Goal: Task Accomplishment & Management: Complete application form

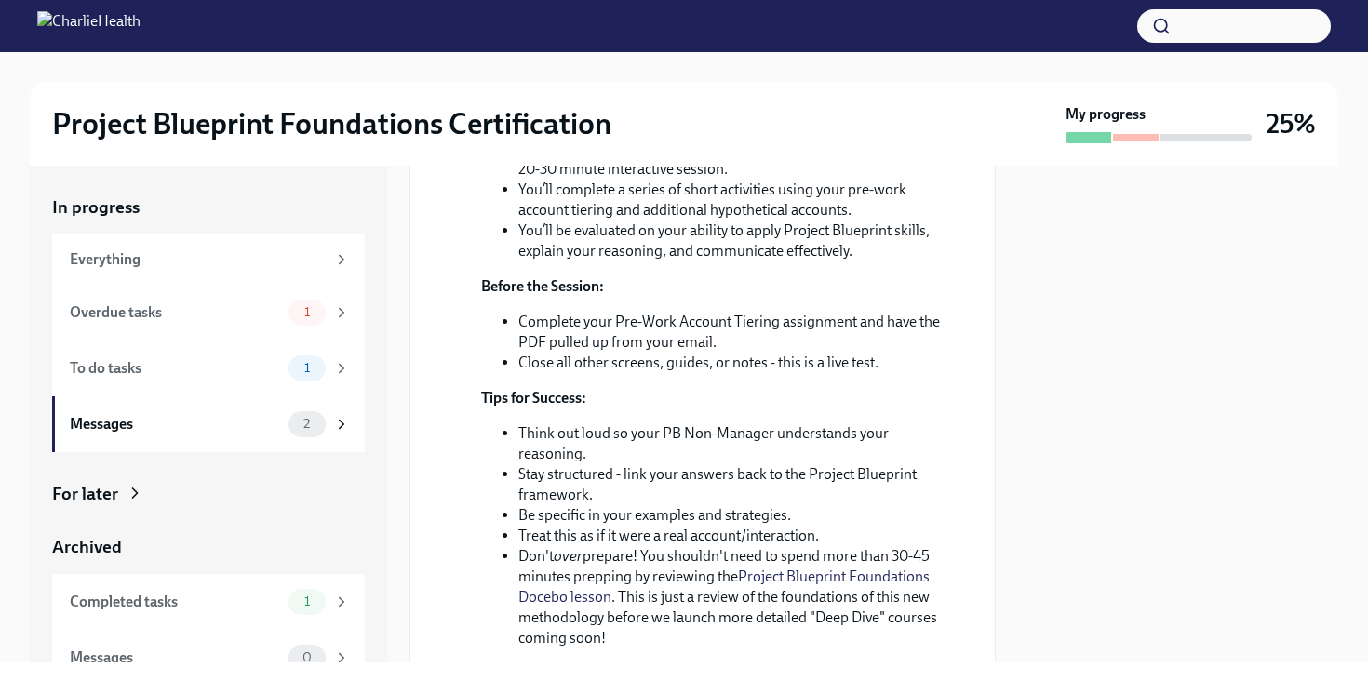
scroll to position [1257, 0]
click at [179, 384] on div "To do tasks 1" at bounding box center [208, 368] width 313 height 56
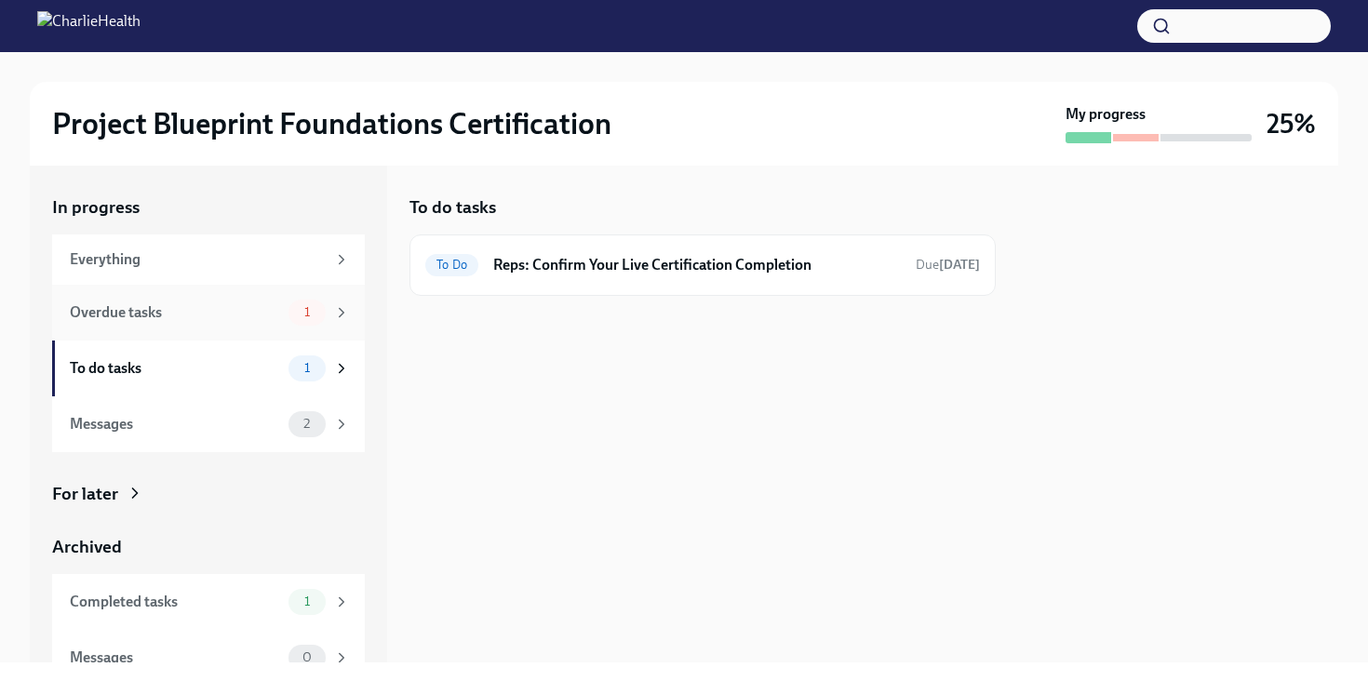
click at [192, 319] on div "Overdue tasks" at bounding box center [175, 312] width 211 height 20
click at [634, 270] on h6 "Reps: Complete Your Pre-Work Account Tiering" at bounding box center [705, 265] width 392 height 20
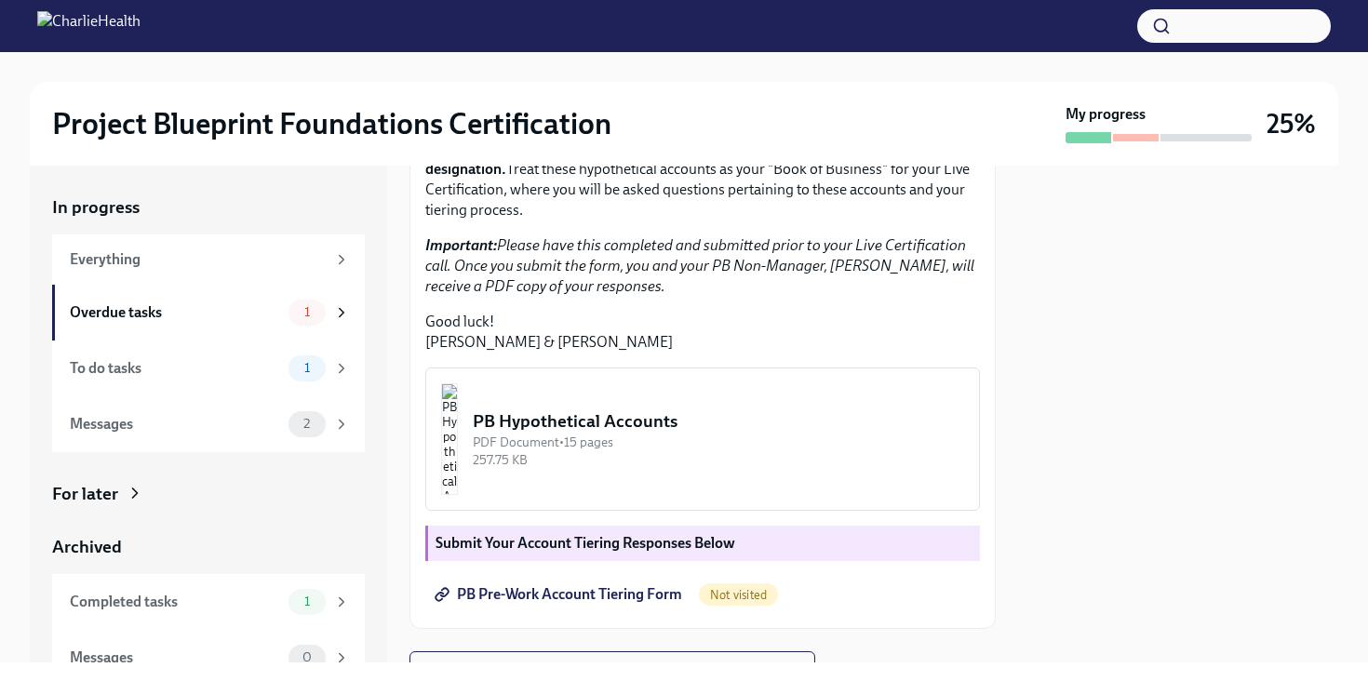
scroll to position [535, 0]
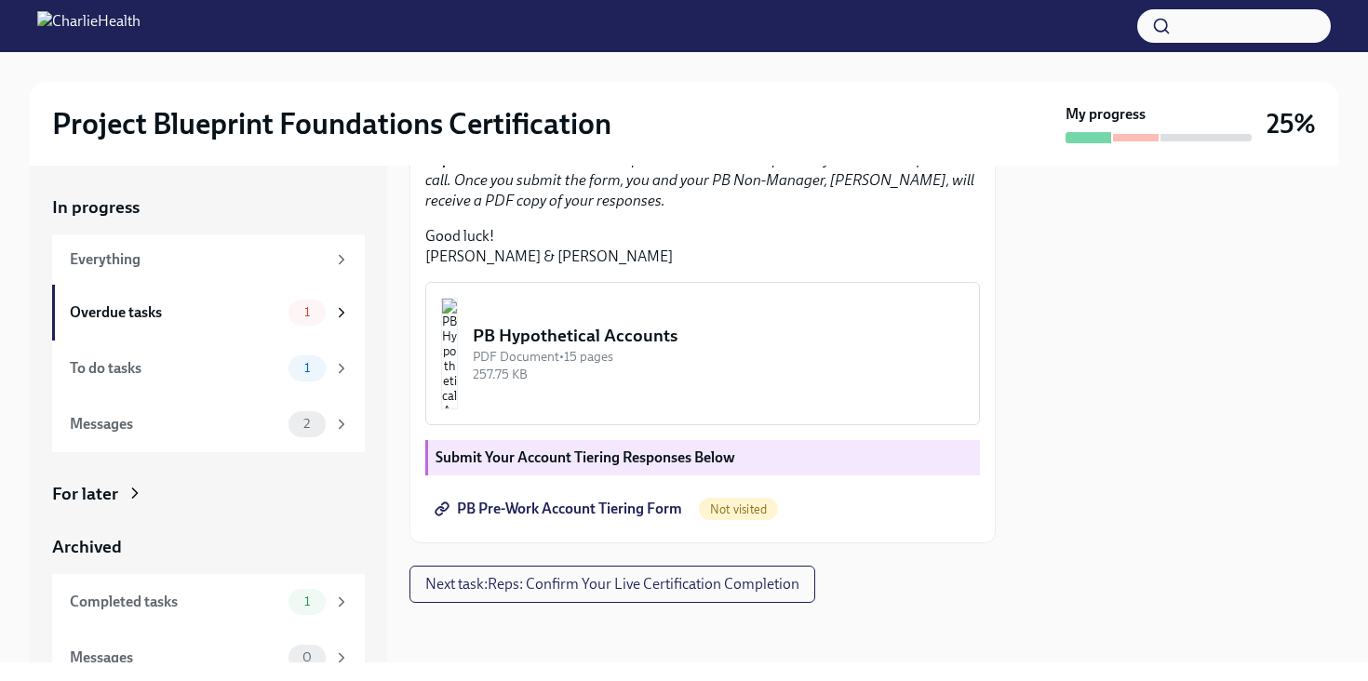
click at [628, 509] on span "PB Pre-Work Account Tiering Form" at bounding box center [560, 509] width 244 height 19
click at [458, 359] on img "button" at bounding box center [449, 354] width 17 height 112
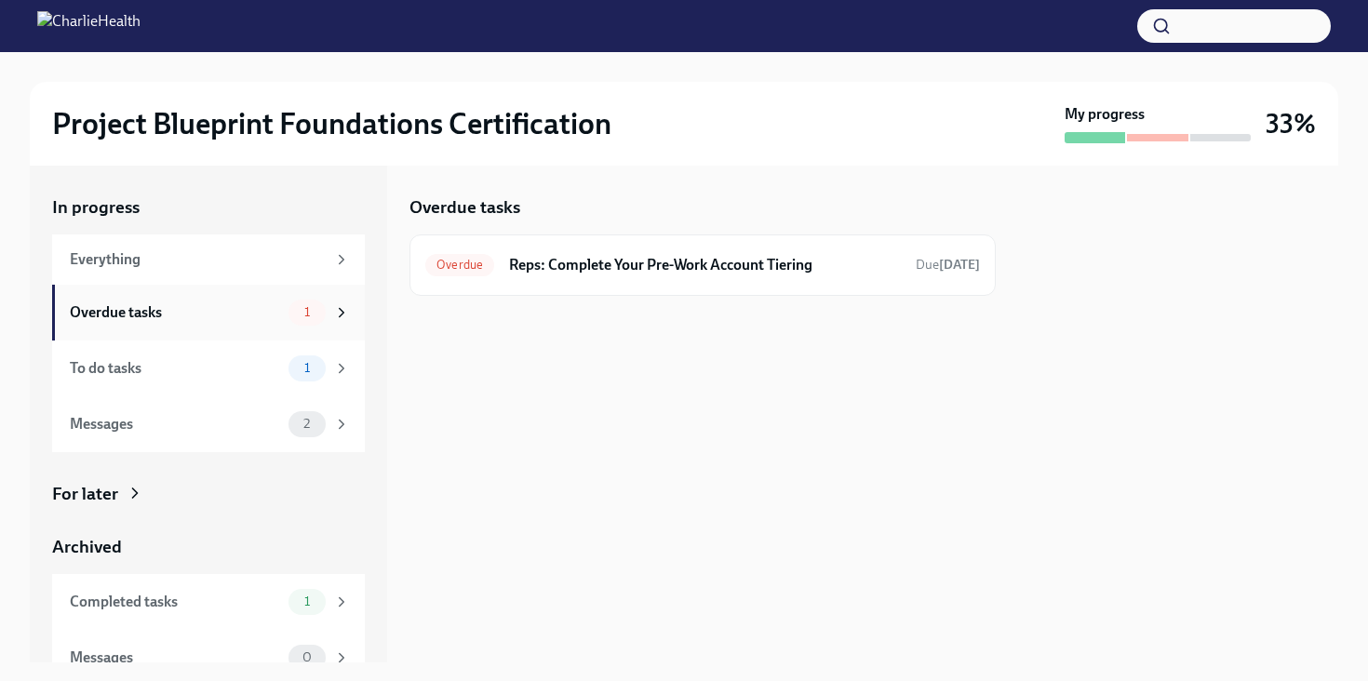
click at [295, 309] on span "1" at bounding box center [307, 312] width 28 height 14
click at [248, 318] on div "Overdue tasks" at bounding box center [175, 312] width 211 height 20
click at [223, 329] on div "Overdue tasks 1" at bounding box center [208, 313] width 313 height 56
click at [218, 372] on div "To do tasks" at bounding box center [175, 368] width 211 height 20
click at [256, 307] on div "Overdue tasks" at bounding box center [175, 312] width 211 height 20
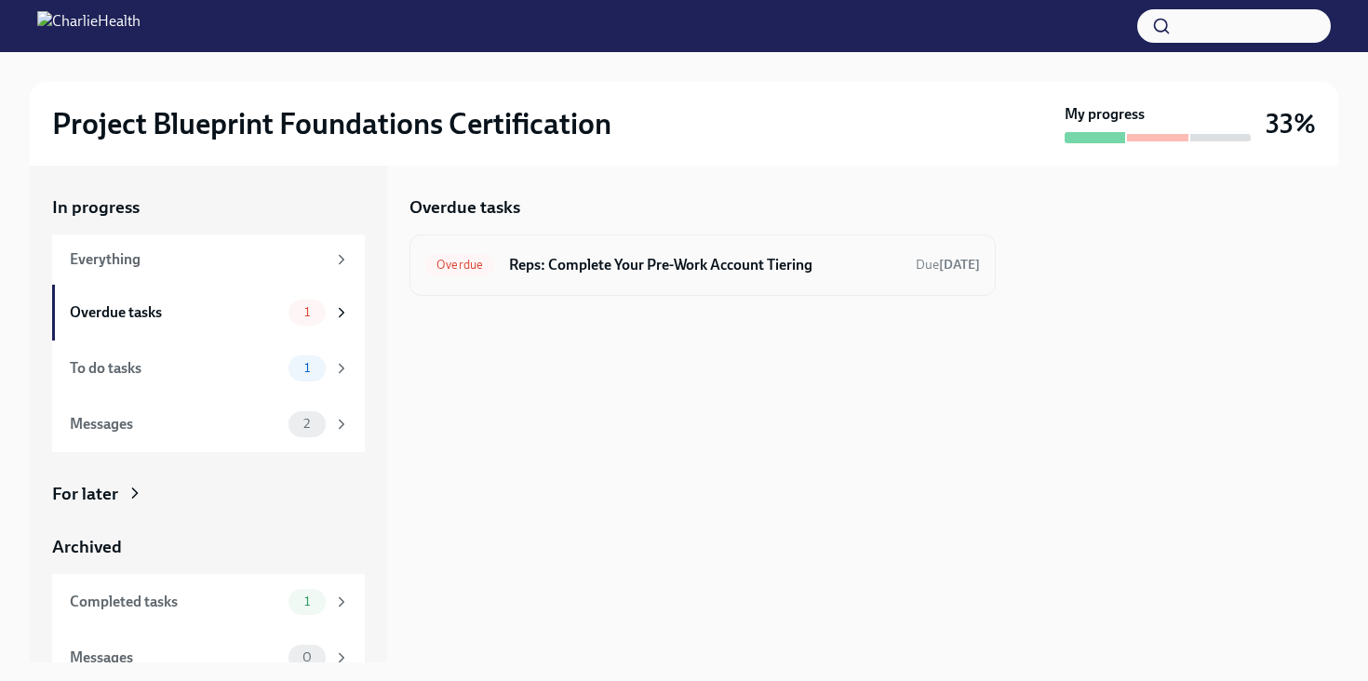
click at [639, 279] on div "Overdue Reps: Complete Your Pre-Work Account Tiering Due [DATE]" at bounding box center [702, 265] width 554 height 30
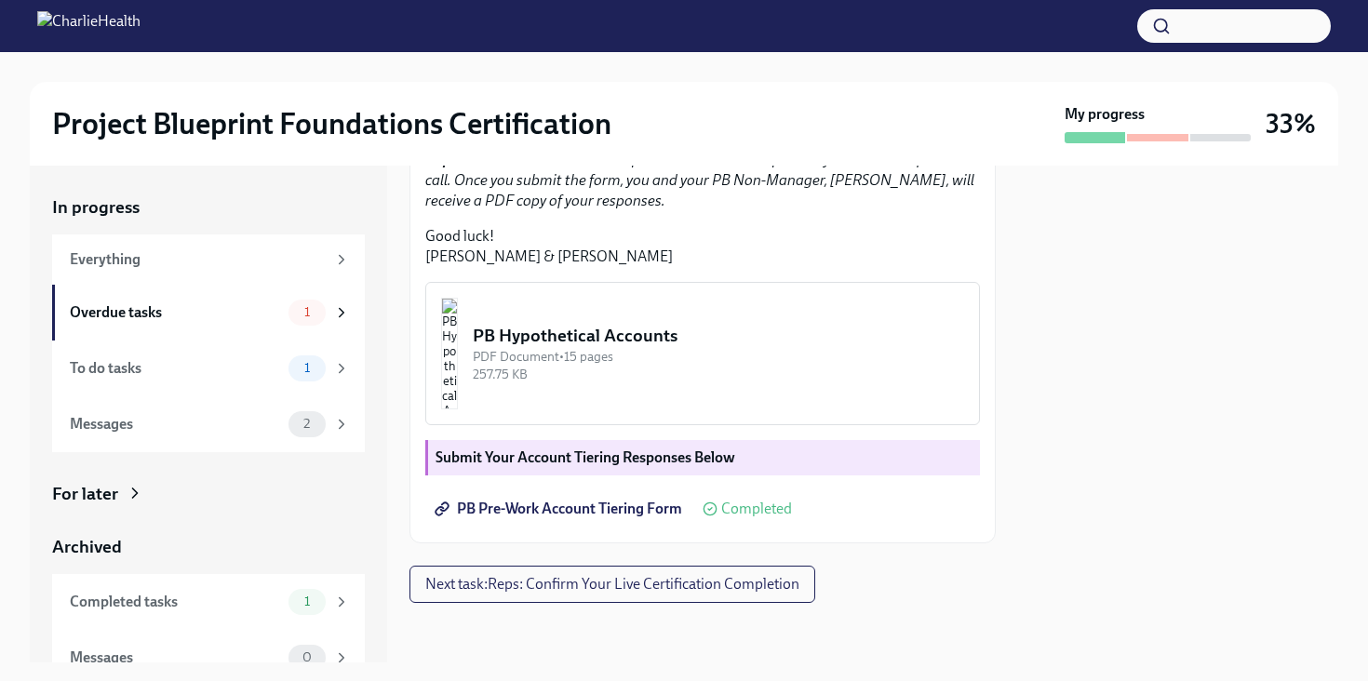
scroll to position [535, 0]
click at [458, 360] on img "button" at bounding box center [449, 354] width 17 height 112
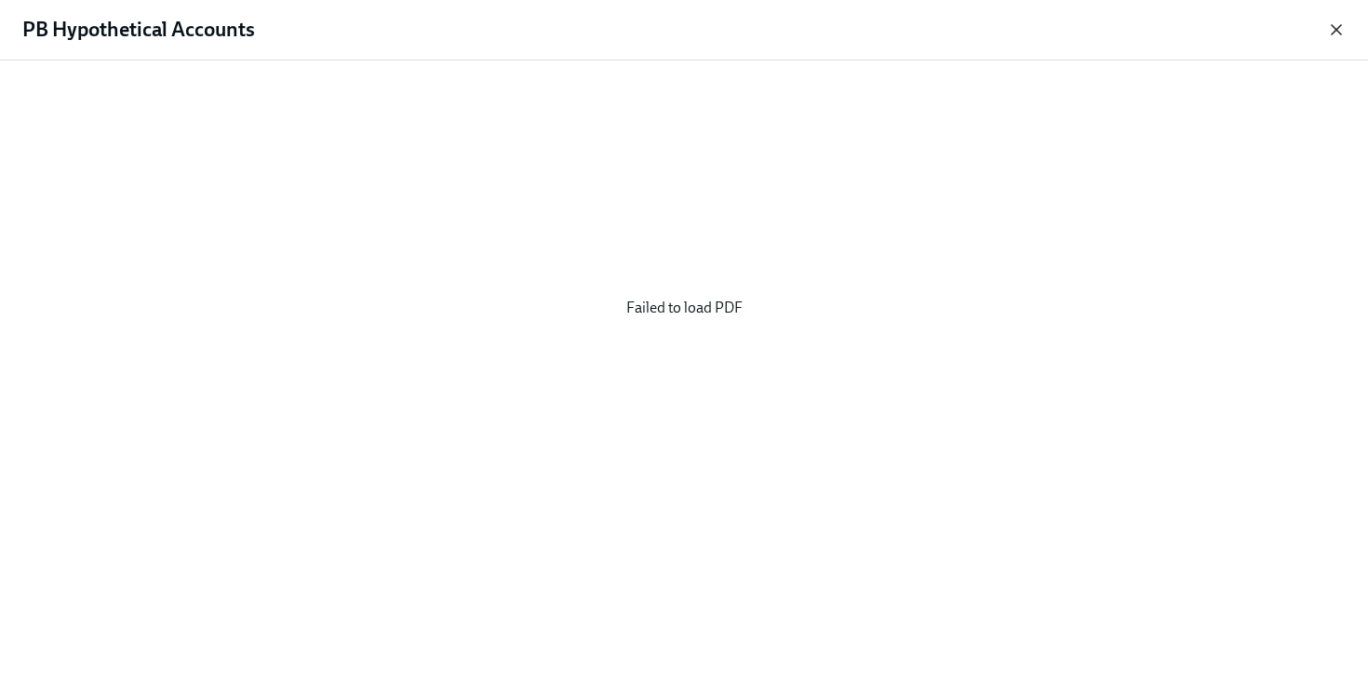
click at [1339, 23] on icon "button" at bounding box center [1336, 29] width 19 height 19
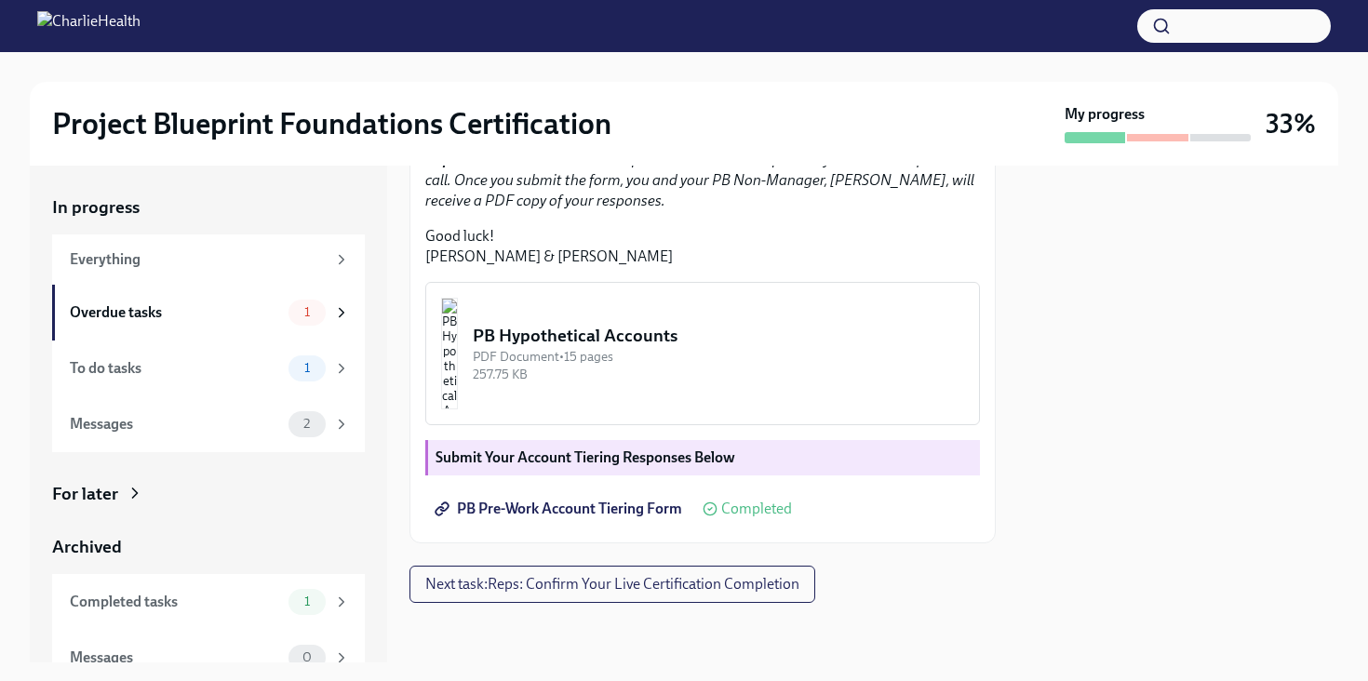
scroll to position [535, 0]
click at [701, 360] on div "PDF Document • 15 pages" at bounding box center [718, 357] width 491 height 18
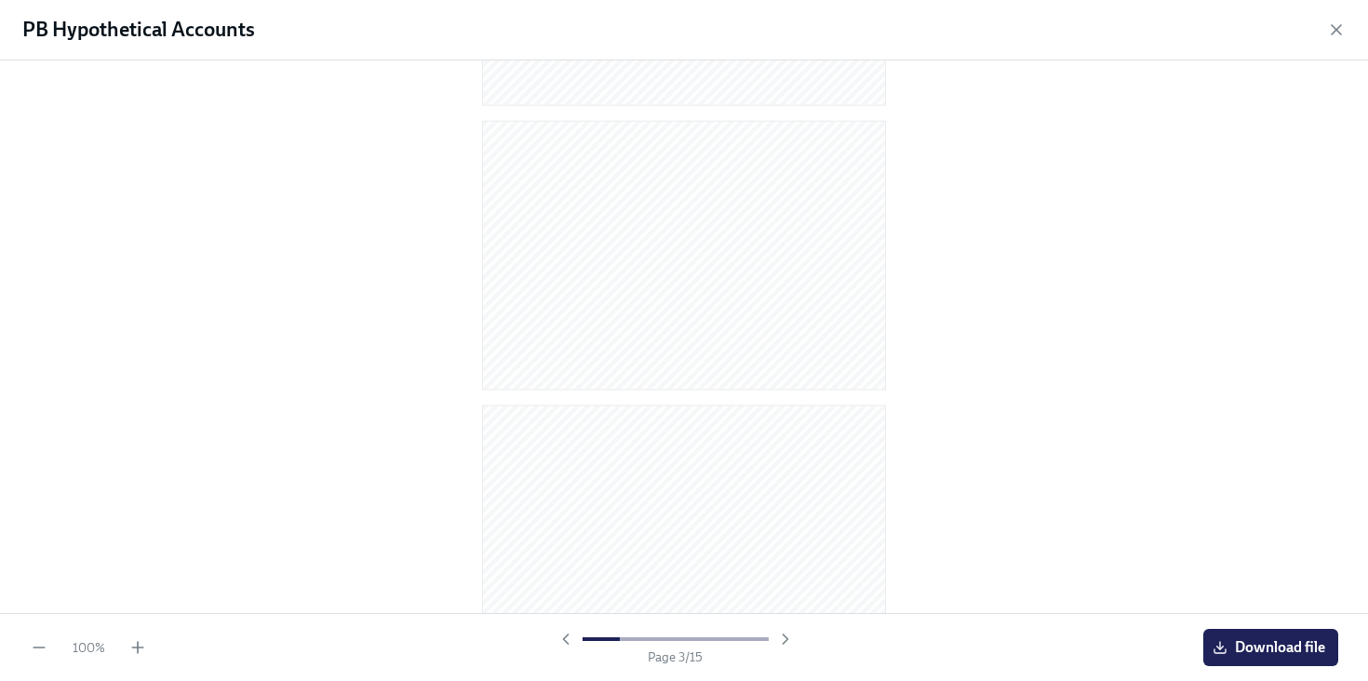
scroll to position [0, 0]
click at [1335, 37] on icon "button" at bounding box center [1336, 29] width 19 height 19
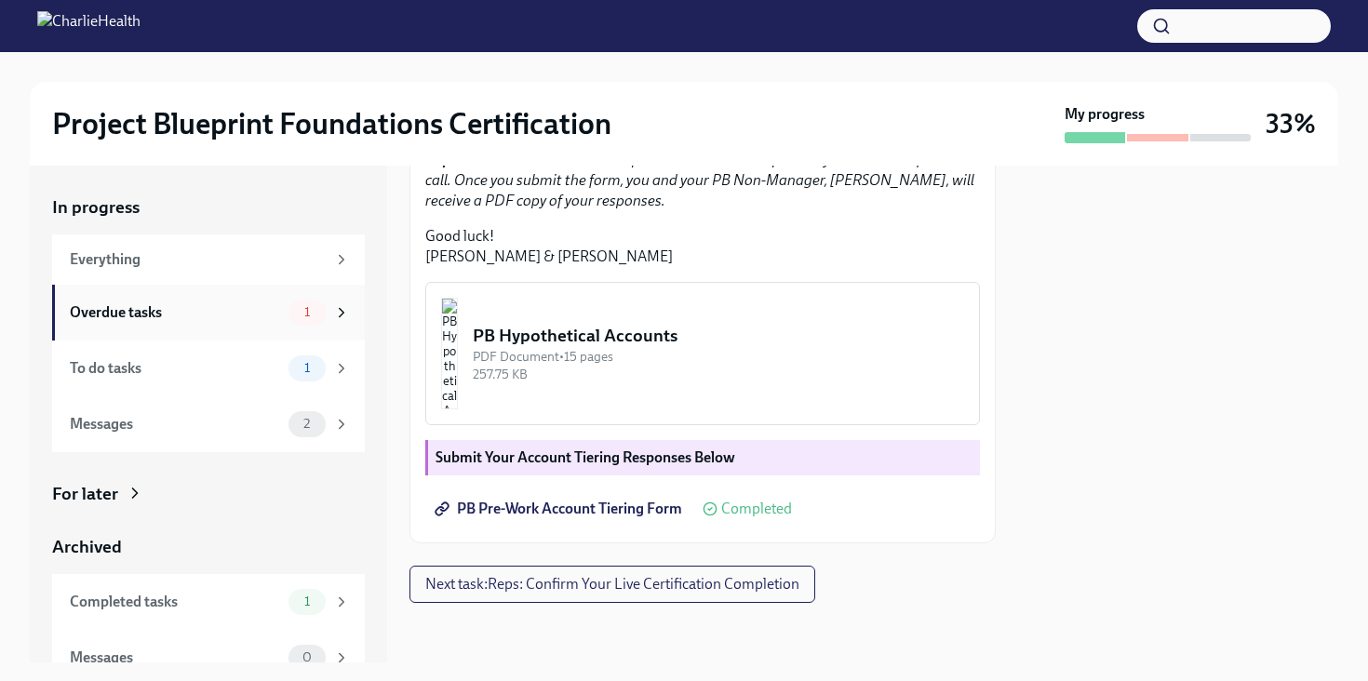
click at [211, 310] on div "Overdue tasks" at bounding box center [175, 312] width 211 height 20
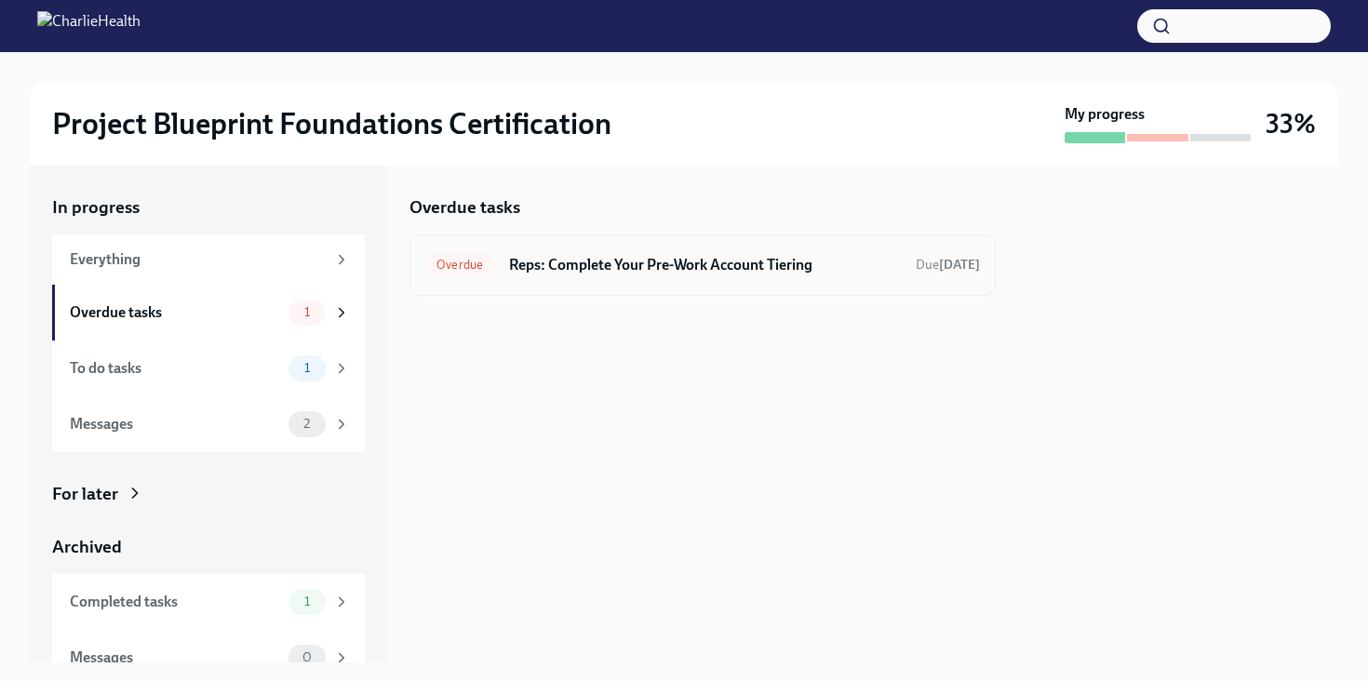
click at [593, 274] on h6 "Reps: Complete Your Pre-Work Account Tiering" at bounding box center [705, 265] width 392 height 20
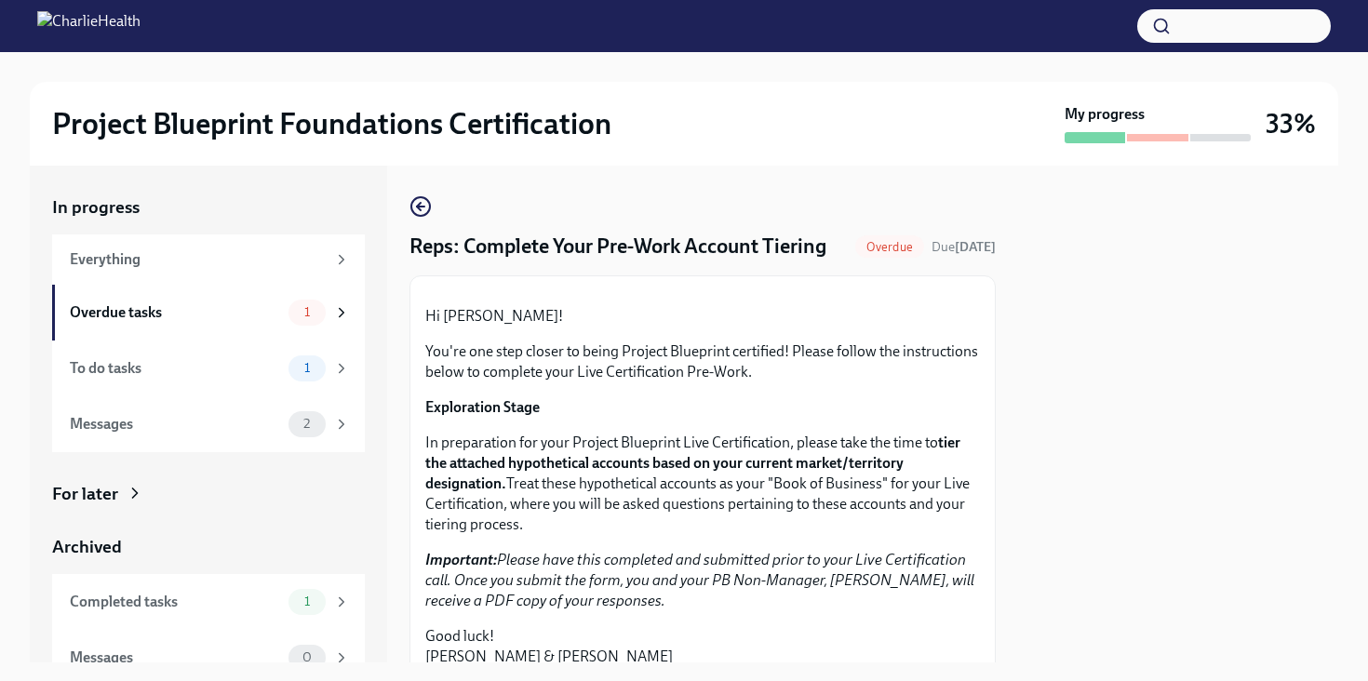
scroll to position [535, 0]
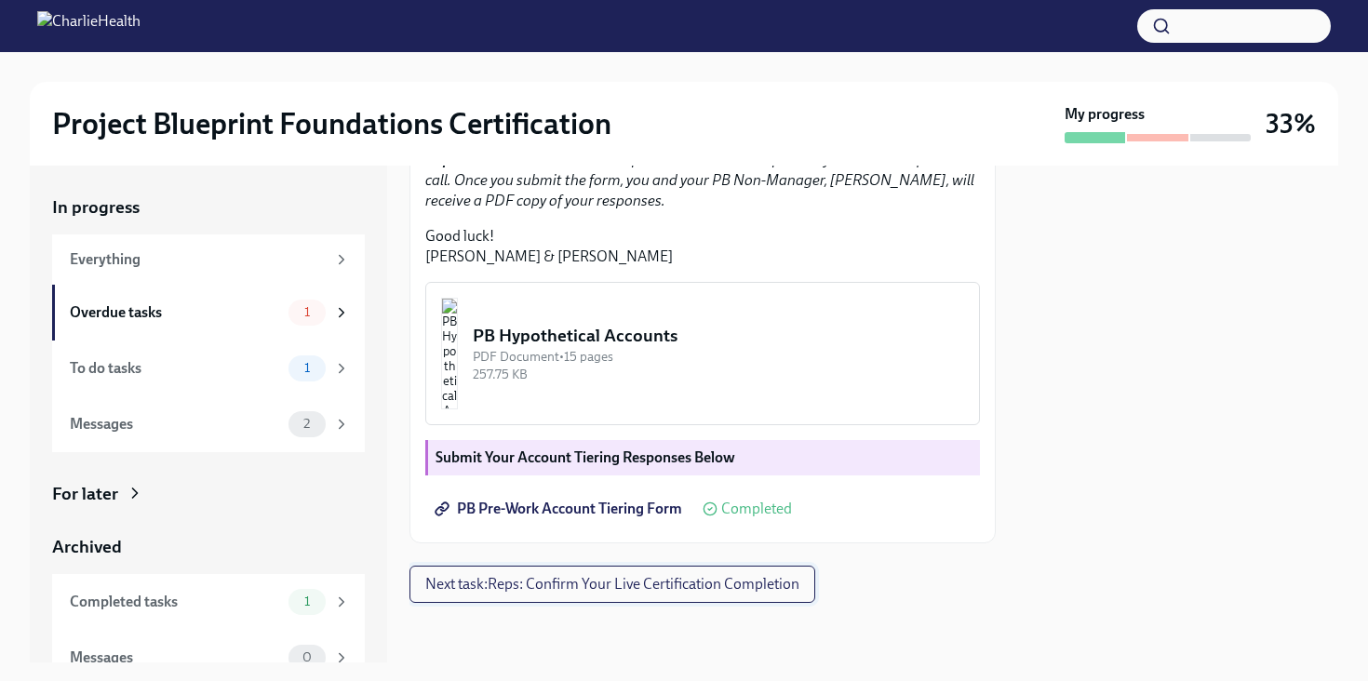
click at [555, 588] on span "Next task : Reps: Confirm Your Live Certification Completion" at bounding box center [612, 584] width 374 height 19
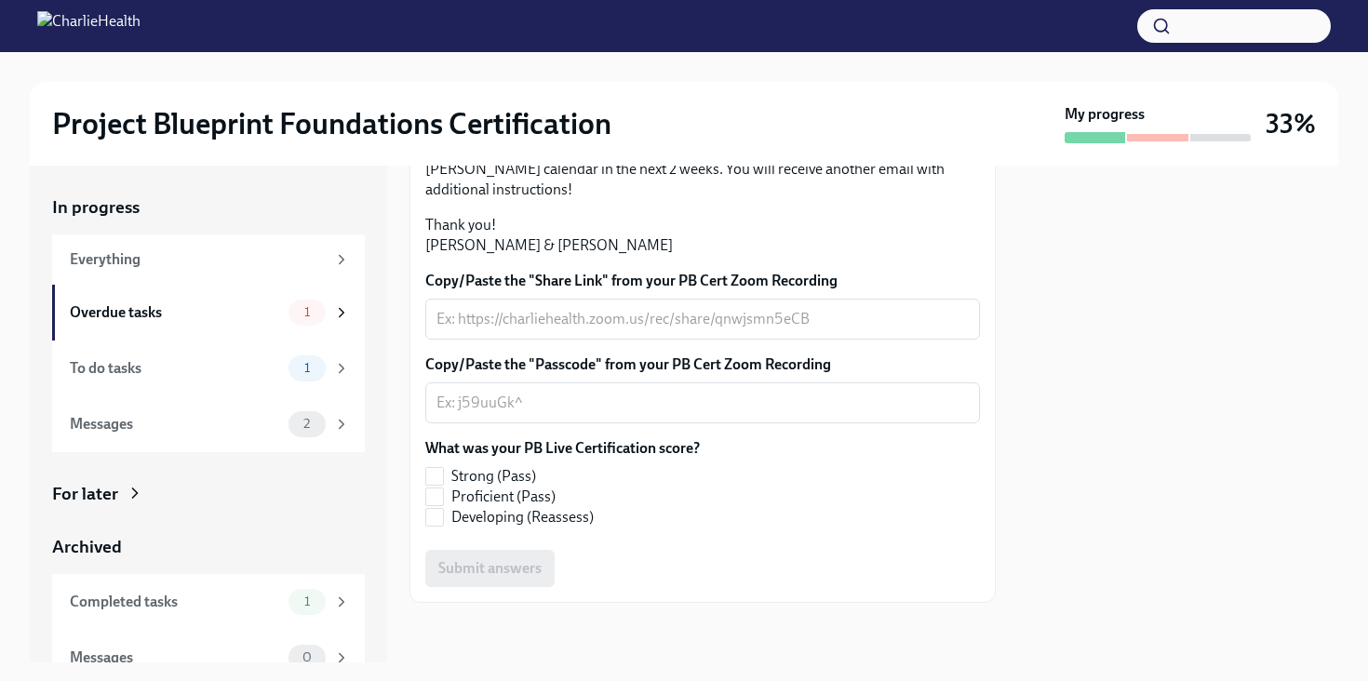
scroll to position [490, 0]
click at [288, 434] on div "2" at bounding box center [318, 424] width 61 height 26
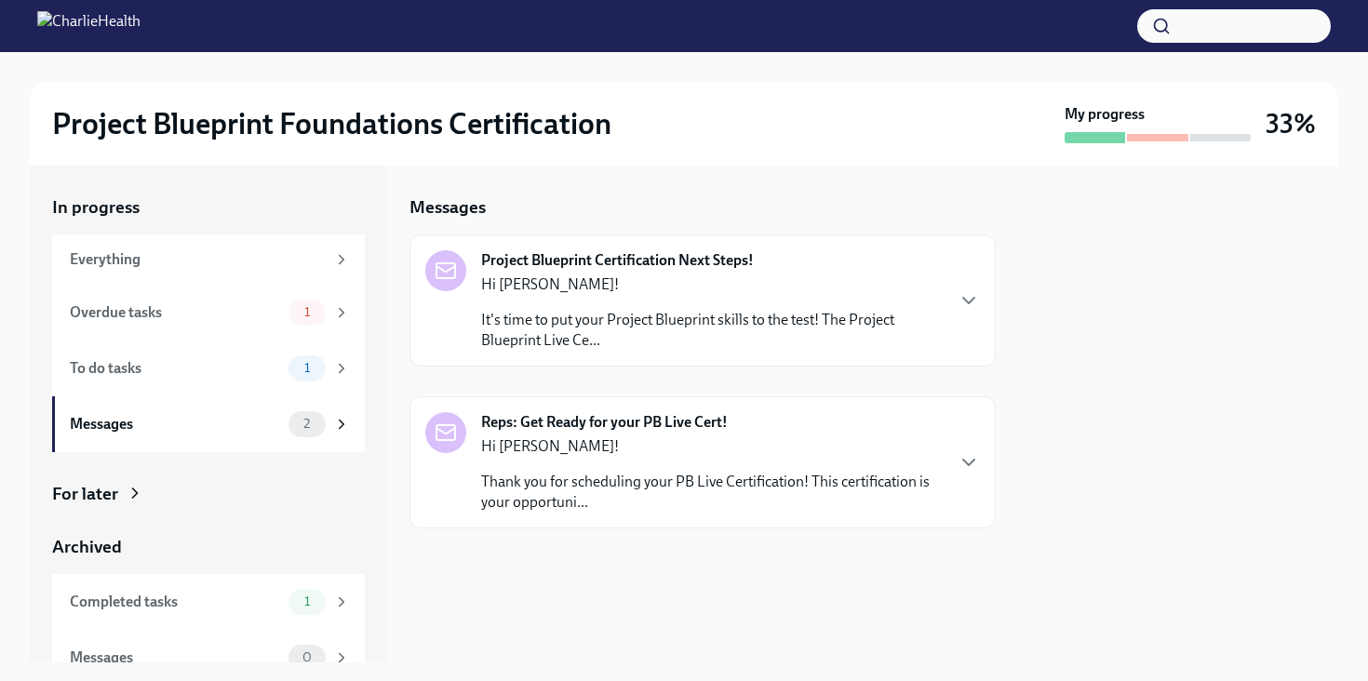
click at [745, 324] on p "It's time to put your Project Blueprint skills to the test! The Project Bluepri…" at bounding box center [711, 330] width 461 height 41
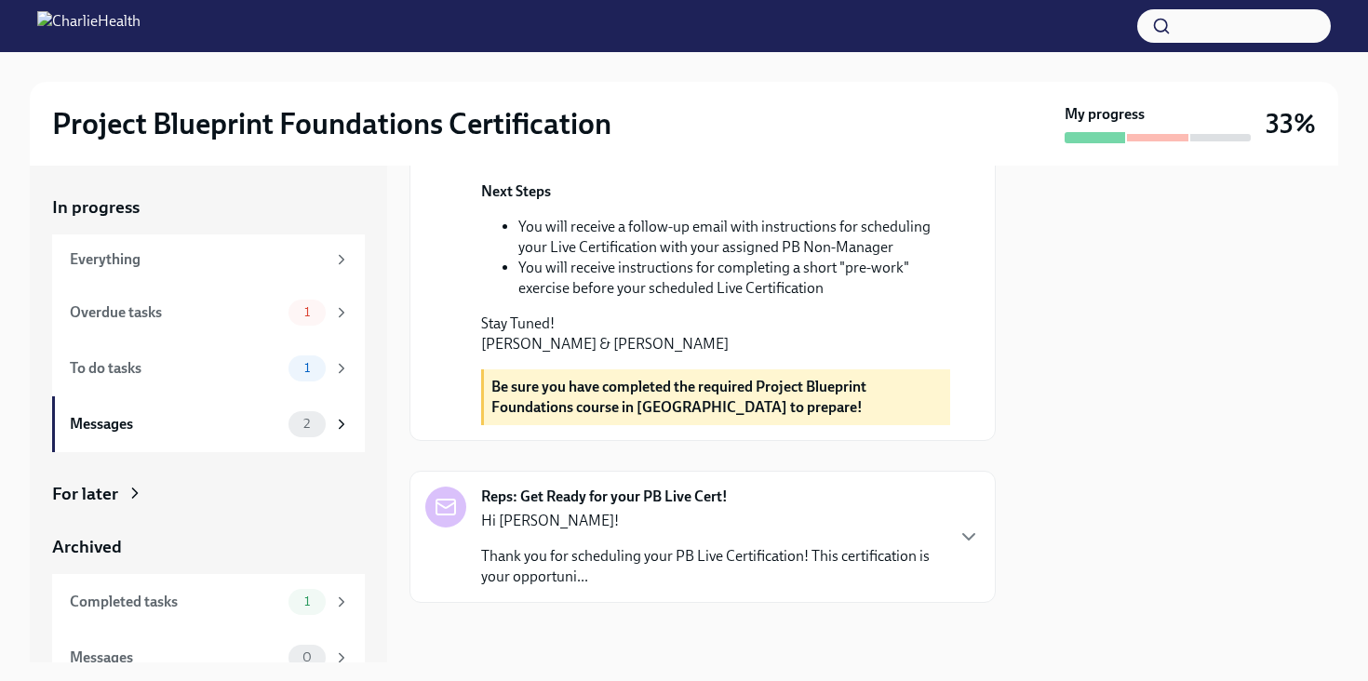
scroll to position [736, 0]
click at [784, 546] on p "Thank you for scheduling your PB Live Certification! This certification is your…" at bounding box center [711, 566] width 461 height 41
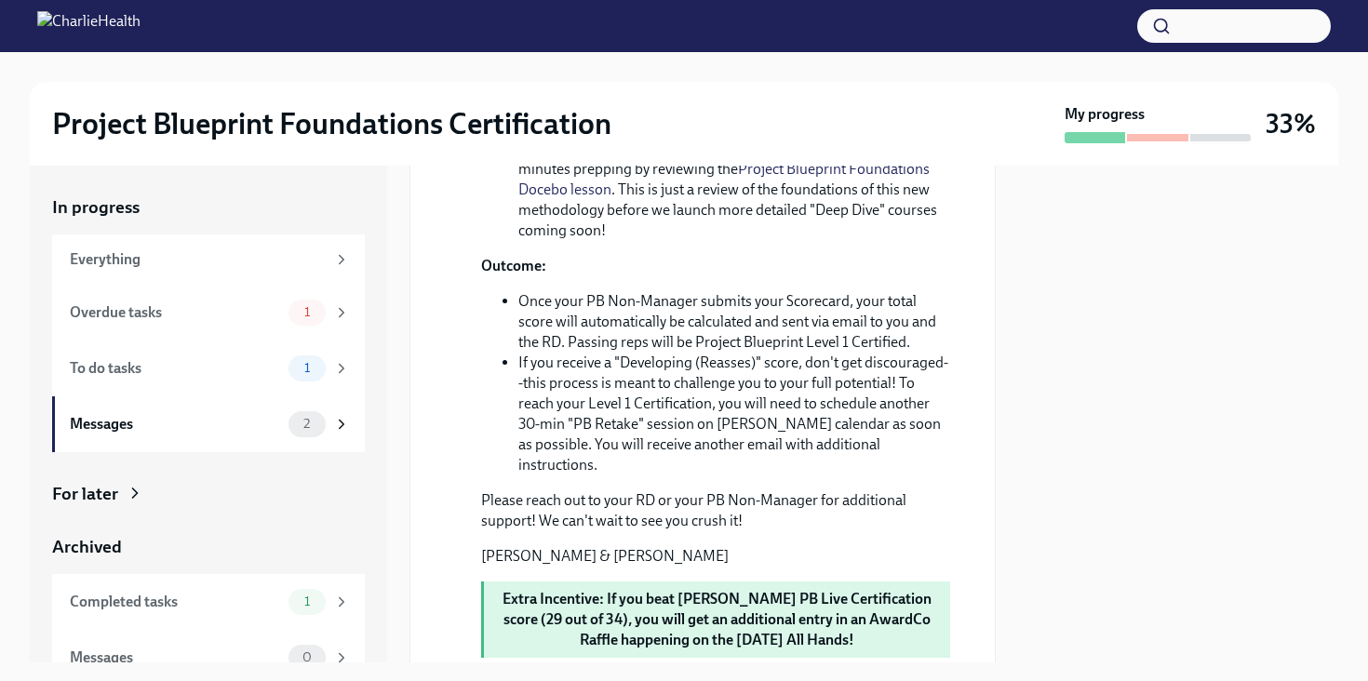
scroll to position [1701, 0]
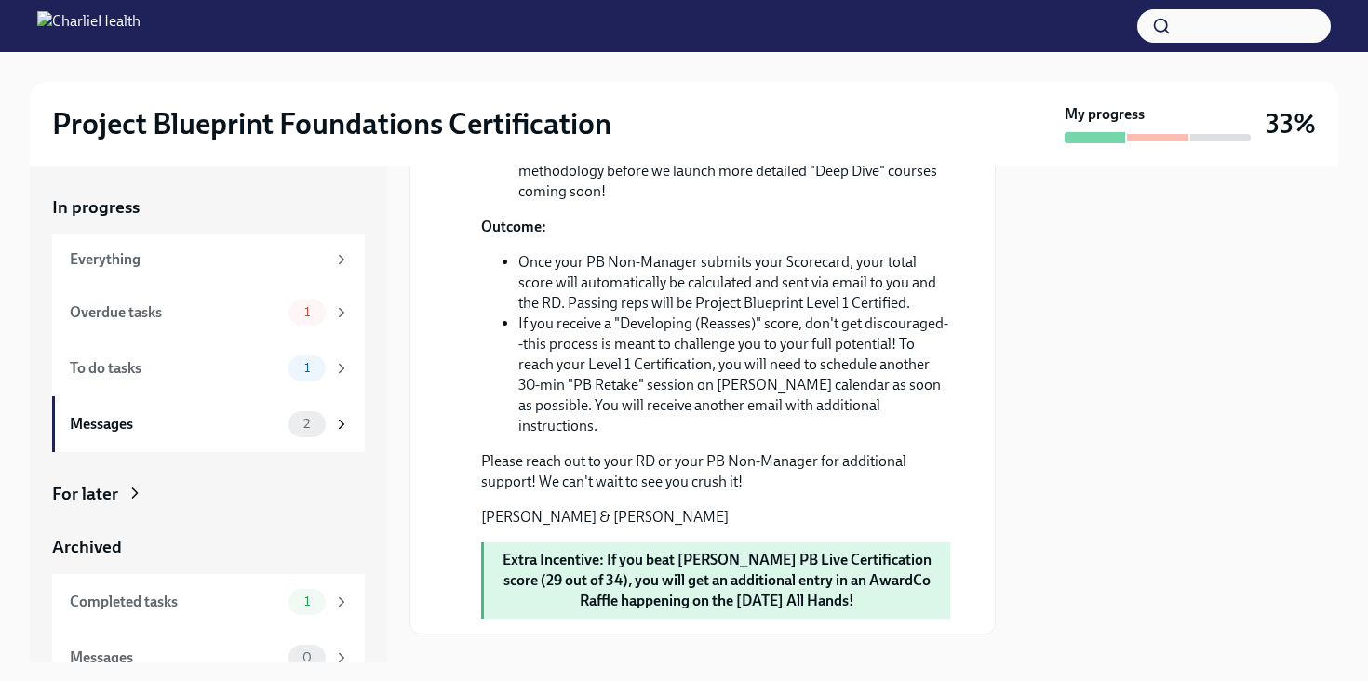
drag, startPoint x: 518, startPoint y: 299, endPoint x: 864, endPoint y: 291, distance: 346.2
click at [864, 79] on li "Be specific in your examples and strategies." at bounding box center [734, 69] width 432 height 20
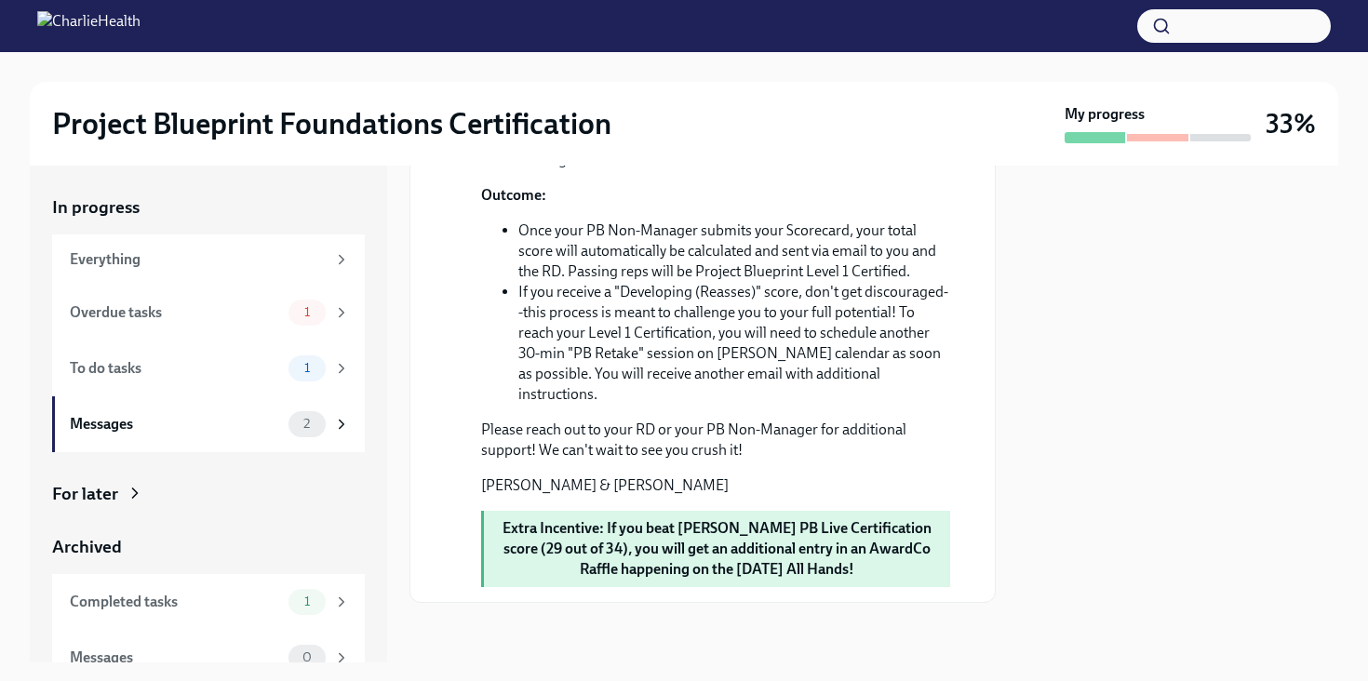
scroll to position [1739, 0]
drag, startPoint x: 637, startPoint y: 300, endPoint x: 862, endPoint y: 401, distance: 246.9
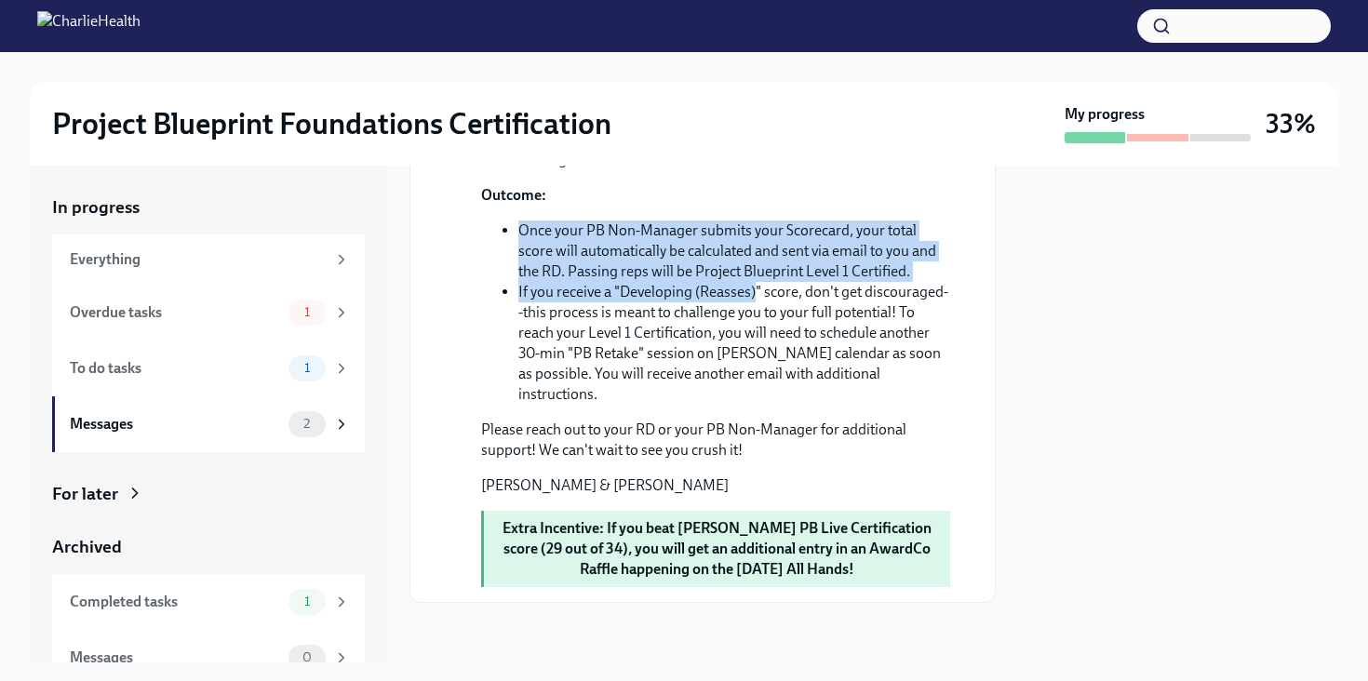
drag, startPoint x: 517, startPoint y: 300, endPoint x: 754, endPoint y: 357, distance: 243.0
click at [754, 357] on ul "Once your PB Non-Manager submits your Scorecard, your total score will automati…" at bounding box center [715, 312] width 469 height 184
